Goal: Information Seeking & Learning: Find specific fact

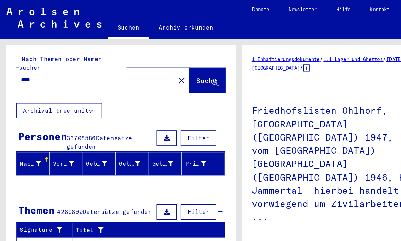
click at [148, 64] on mat-icon "close" at bounding box center [152, 68] width 8 height 8
click at [31, 64] on input "****" at bounding box center [80, 67] width 125 height 7
type input "*"
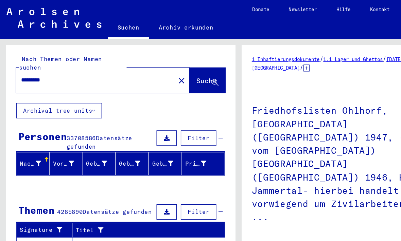
type input "*********"
click at [170, 57] on button "Suche" at bounding box center [174, 67] width 30 height 21
click at [180, 64] on span "Suche" at bounding box center [173, 67] width 17 height 7
click at [176, 64] on span "Suche" at bounding box center [173, 67] width 17 height 7
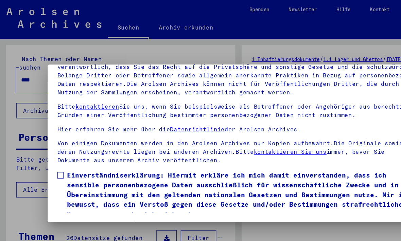
scroll to position [72, 0]
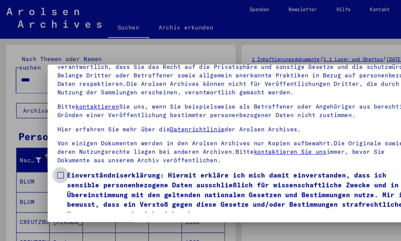
click at [54, 143] on label "Einverständniserklärung: Hiermit erkläre ich mich damit einverstanden, dass ich…" at bounding box center [200, 163] width 304 height 41
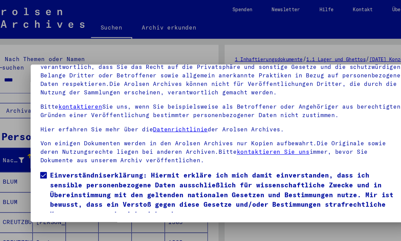
click at [49, 187] on button "Ich stimme zu" at bounding box center [73, 193] width 51 height 13
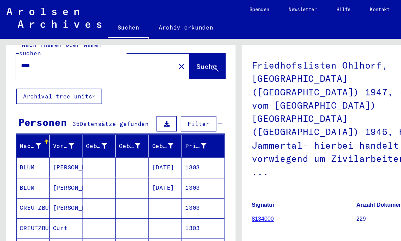
scroll to position [5, 0]
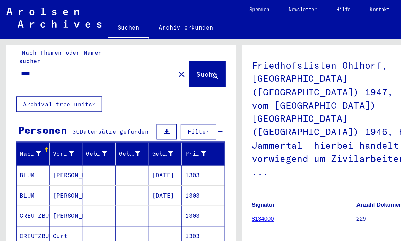
click at [148, 58] on mat-icon "close" at bounding box center [152, 62] width 8 height 8
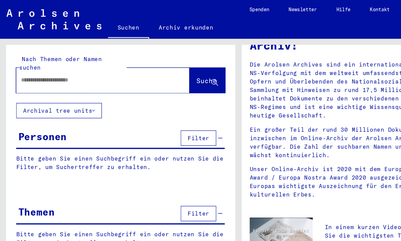
click at [132, 63] on div at bounding box center [87, 67] width 146 height 21
click at [129, 64] on input "text" at bounding box center [78, 67] width 121 height 7
type input "*********"
click at [166, 64] on span "Suche" at bounding box center [173, 67] width 17 height 7
click at [181, 67] on icon at bounding box center [181, 70] width 6 height 6
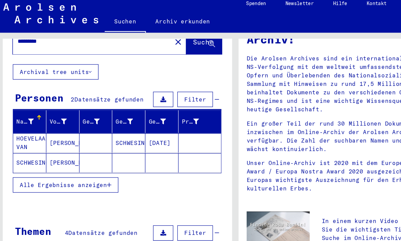
scroll to position [28, 0]
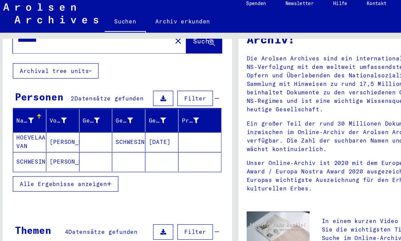
click at [45, 153] on button "Alle Ergebnisse anzeigen" at bounding box center [58, 159] width 89 height 13
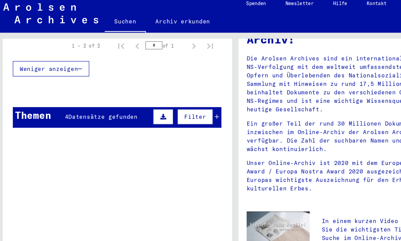
scroll to position [144, 0]
